Goal: Transaction & Acquisition: Book appointment/travel/reservation

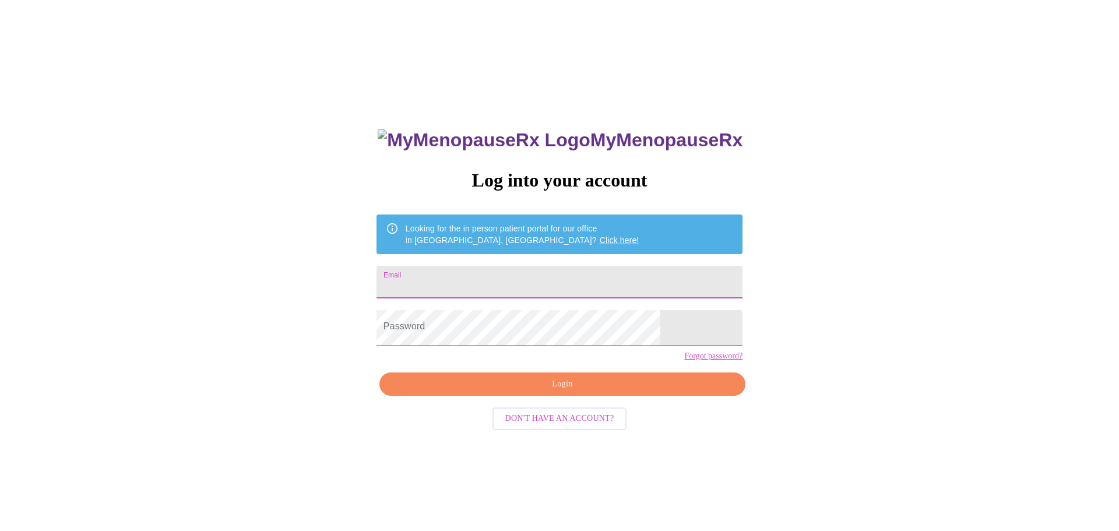
click at [522, 292] on input "Email" at bounding box center [559, 282] width 366 height 33
type input "[EMAIL_ADDRESS][DOMAIN_NAME]"
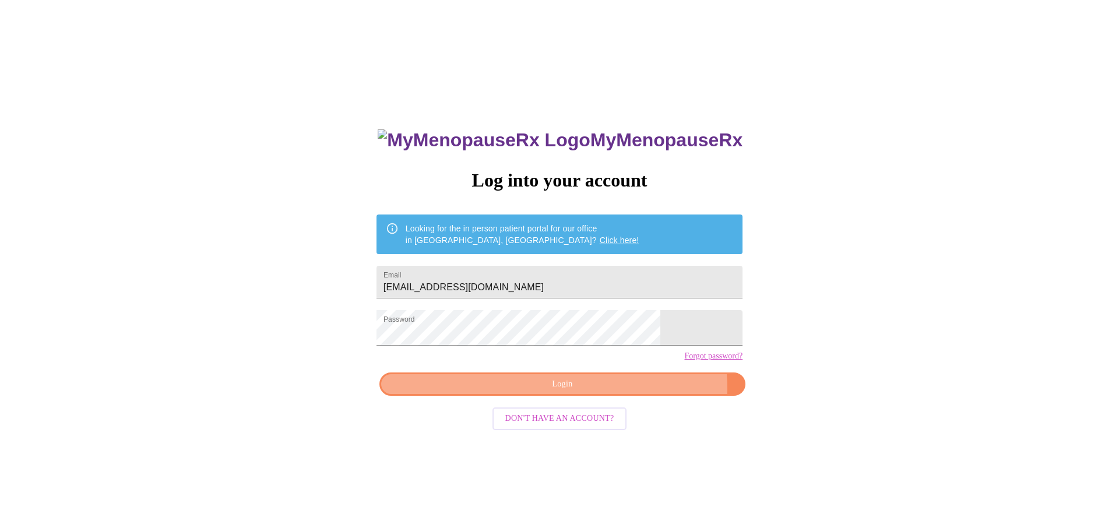
click at [594, 392] on span "Login" at bounding box center [562, 384] width 339 height 15
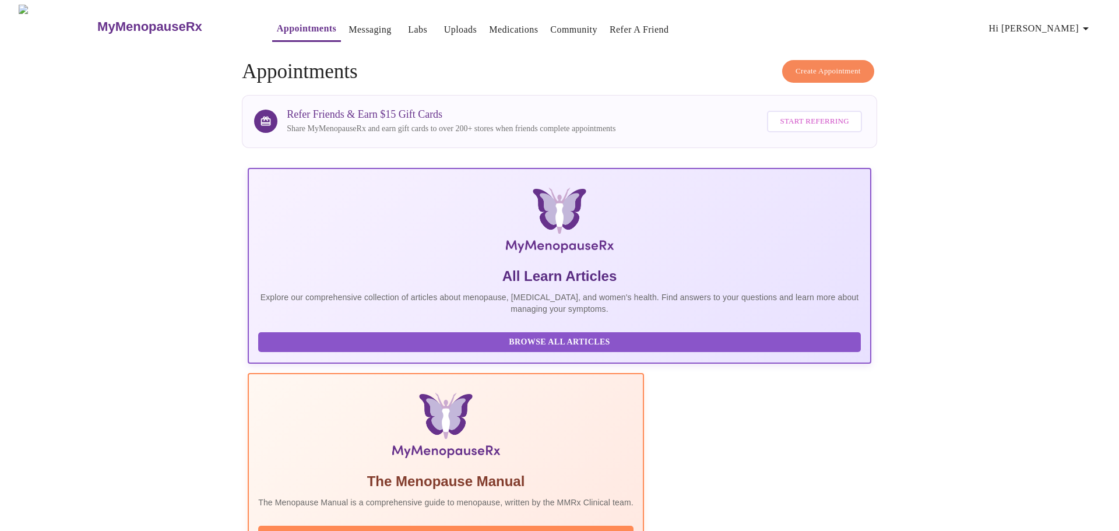
click at [804, 65] on span "Create Appointment" at bounding box center [827, 71] width 65 height 13
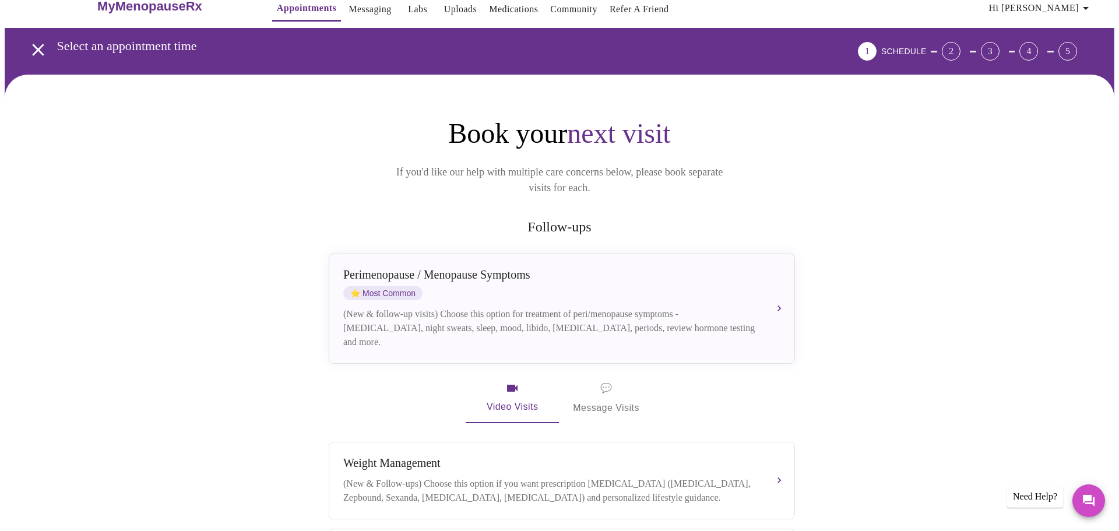
scroll to position [194, 0]
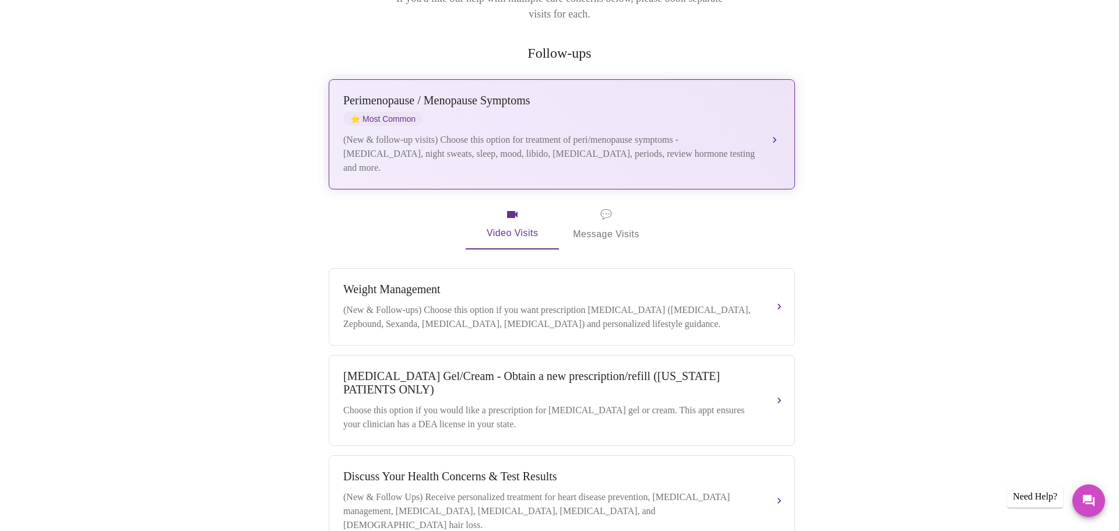
click at [619, 147] on div "(New & follow-up visits) Choose this option for treatment of peri/menopause sym…" at bounding box center [550, 154] width 414 height 42
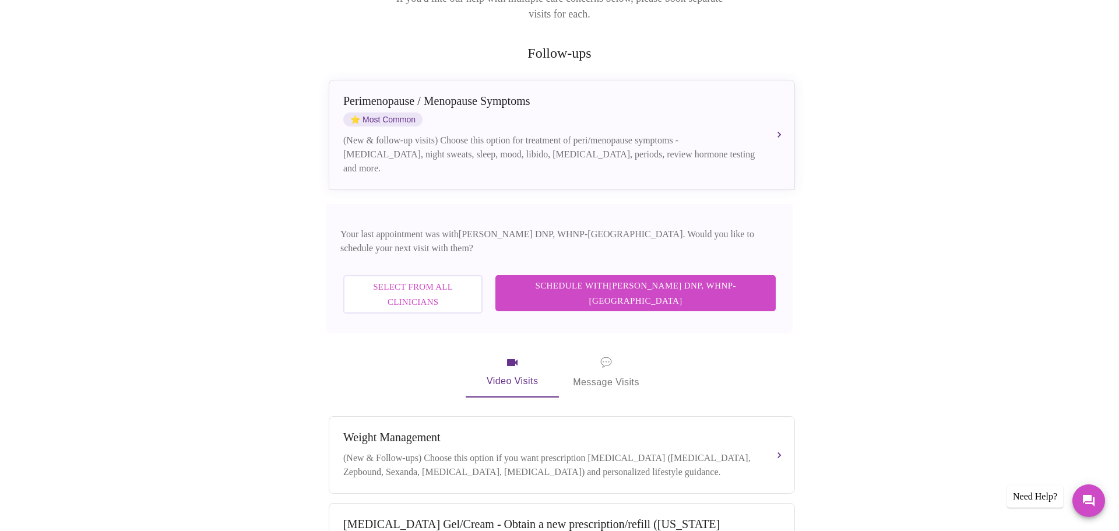
click at [640, 278] on span "Schedule with [PERSON_NAME] DNP, WHNP-BC" at bounding box center [635, 293] width 257 height 31
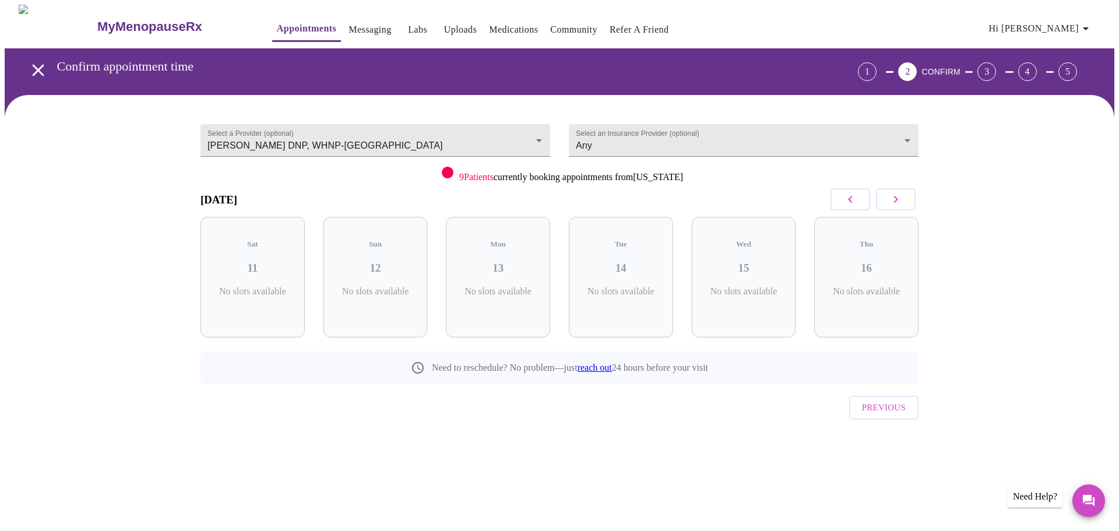
scroll to position [0, 0]
click at [894, 203] on icon "button" at bounding box center [896, 199] width 4 height 7
click at [758, 271] on h3 "20" at bounding box center [744, 268] width 86 height 13
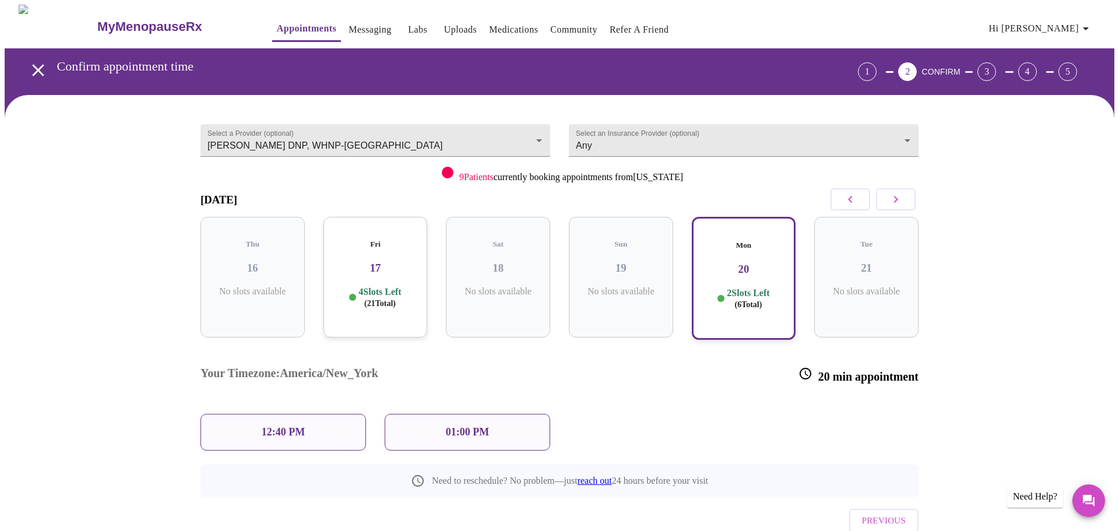
click at [503, 418] on div "01:00 PM" at bounding box center [467, 432] width 165 height 37
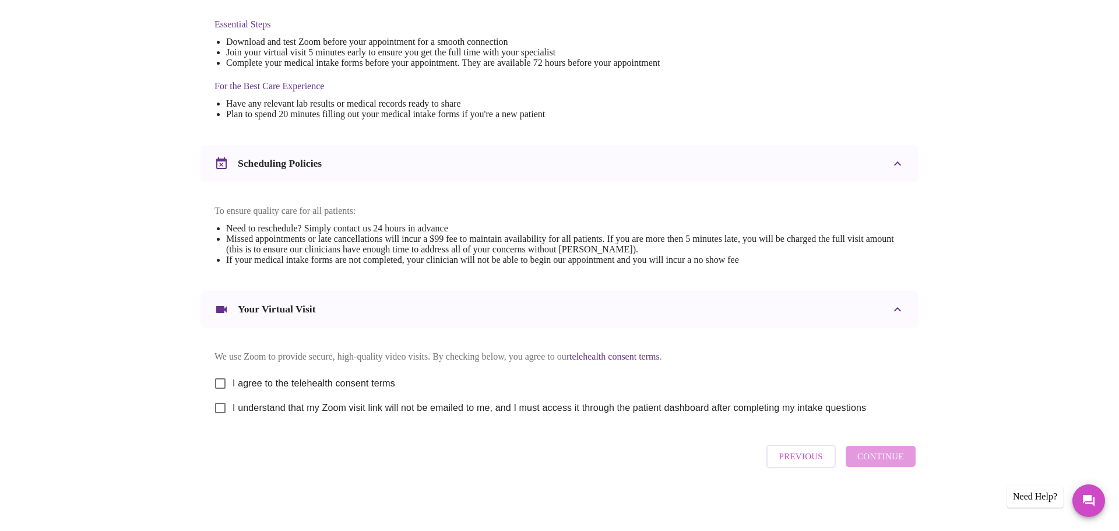
scroll to position [426, 0]
click at [219, 378] on input "I agree to the telehealth consent terms" at bounding box center [220, 383] width 24 height 24
checkbox input "true"
click at [224, 418] on input "I understand that my Zoom visit link will not be emailed to me, and I must acce…" at bounding box center [220, 408] width 24 height 24
checkbox input "true"
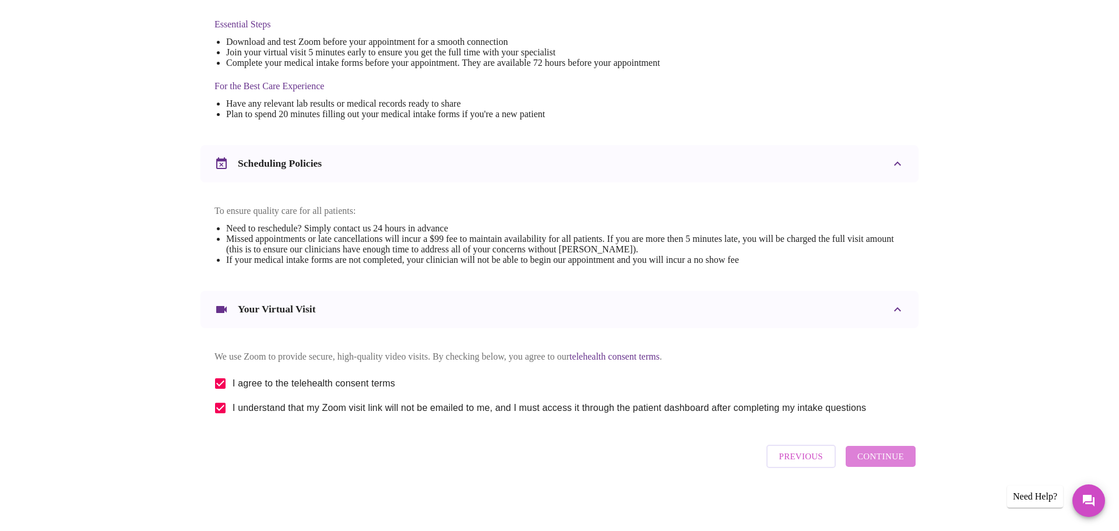
click at [870, 464] on span "Continue" at bounding box center [880, 456] width 47 height 15
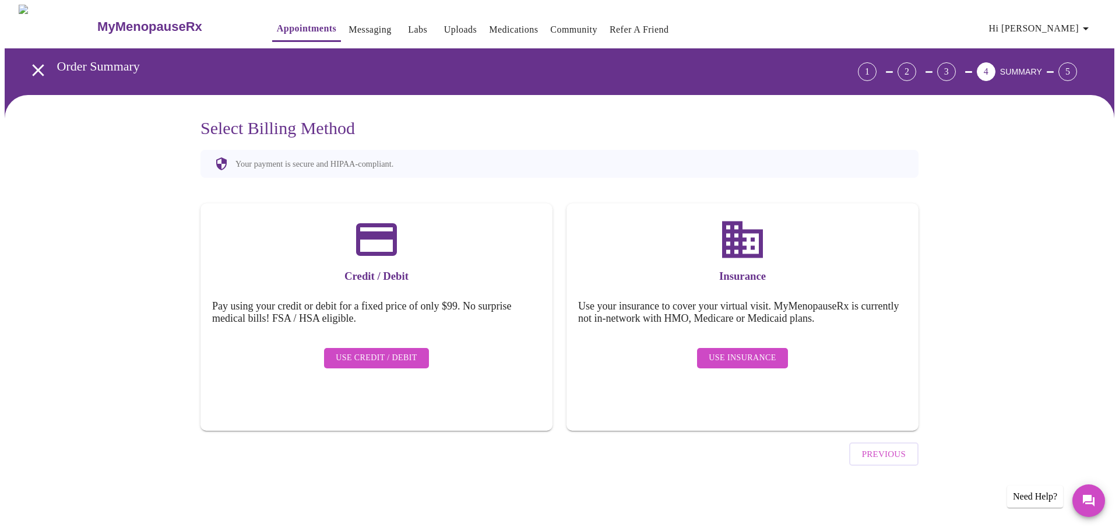
click at [386, 363] on span "Use Credit / Debit" at bounding box center [377, 358] width 82 height 15
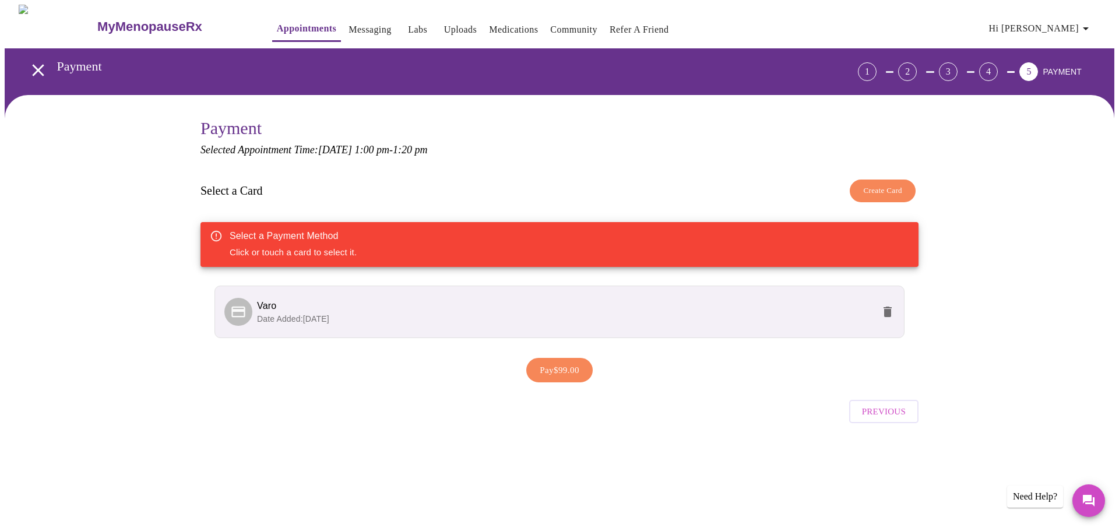
click at [387, 338] on li "Varo Date Added: [DATE]" at bounding box center [559, 311] width 690 height 52
click at [345, 323] on p "Date Added: [DATE]" at bounding box center [565, 319] width 616 height 12
click at [578, 378] on span "Pay $99.00" at bounding box center [560, 369] width 40 height 15
